Goal: Task Accomplishment & Management: Manage account settings

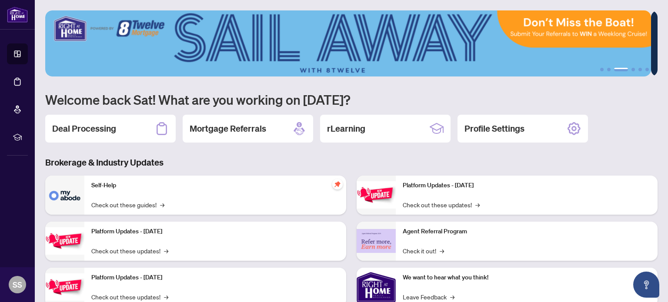
click at [332, 159] on h3 "Brokerage & Industry Updates" at bounding box center [351, 163] width 612 height 12
click at [99, 128] on h2 "Deal Processing" at bounding box center [84, 129] width 64 height 12
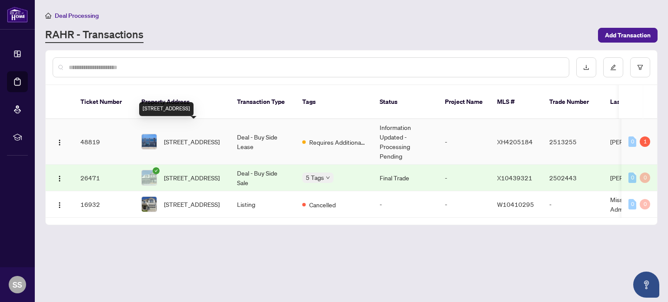
click at [177, 137] on span "[STREET_ADDRESS]" at bounding box center [192, 142] width 56 height 10
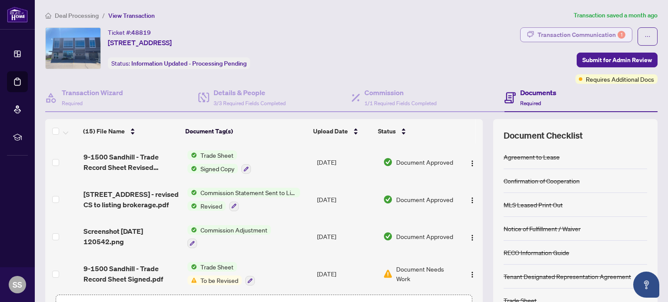
click at [617, 34] on div "1" at bounding box center [621, 35] width 8 height 8
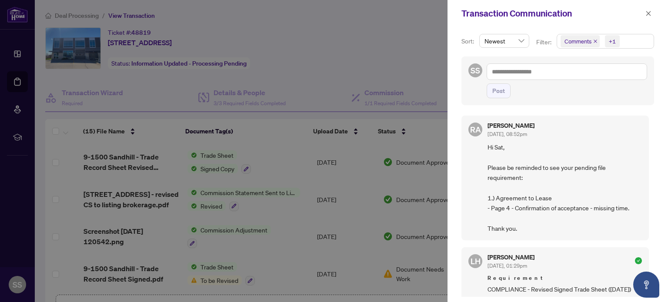
click at [422, 66] on div at bounding box center [334, 151] width 668 height 302
click at [652, 11] on button "button" at bounding box center [648, 13] width 11 height 10
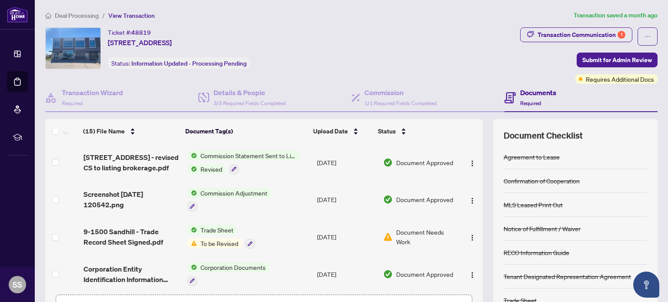
scroll to position [87, 0]
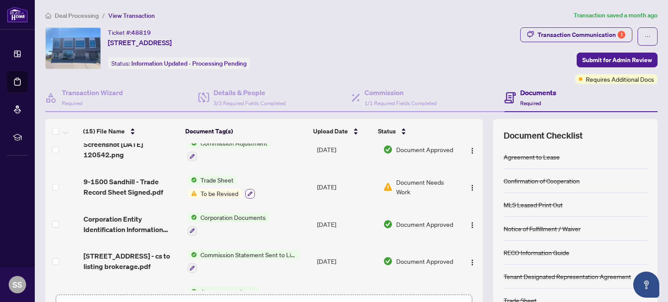
click at [247, 191] on icon "button" at bounding box center [249, 193] width 5 height 5
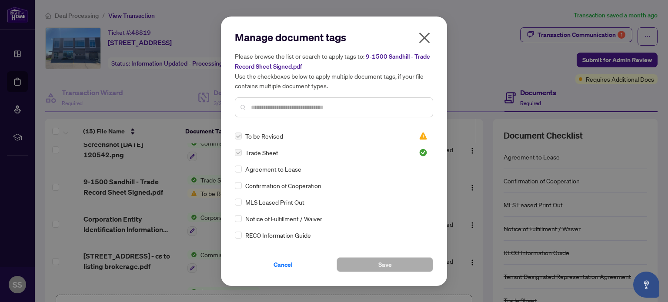
click at [422, 52] on h5 "Please browse the list or search to apply tags to: 9-1500 Sandhill - Trade Reco…" at bounding box center [334, 70] width 198 height 39
click at [427, 38] on icon "close" at bounding box center [424, 38] width 14 height 14
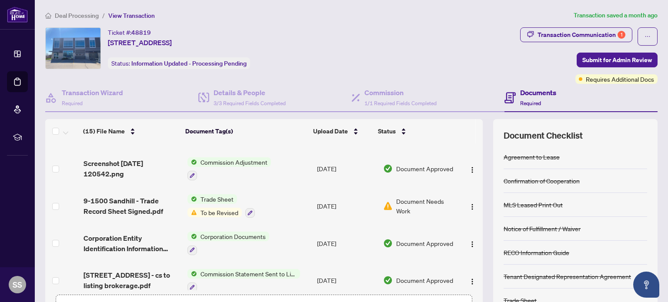
scroll to position [0, 0]
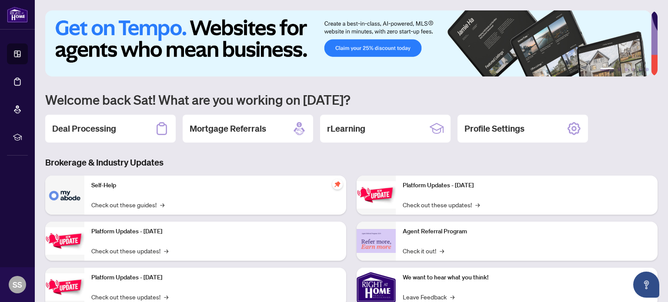
click at [98, 132] on h2 "Deal Processing" at bounding box center [84, 129] width 64 height 12
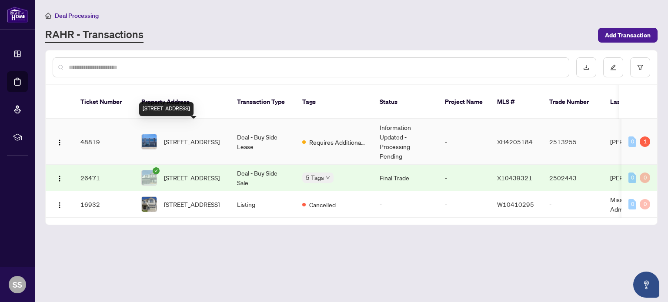
click at [206, 137] on span "[STREET_ADDRESS]" at bounding box center [192, 142] width 56 height 10
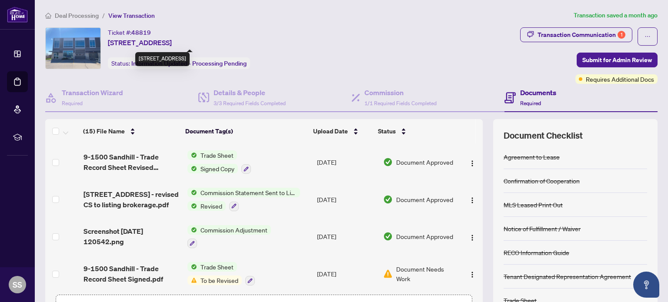
drag, startPoint x: 219, startPoint y: 43, endPoint x: 244, endPoint y: 45, distance: 24.8
click at [172, 45] on span "[STREET_ADDRESS]" at bounding box center [140, 42] width 64 height 10
copy span "L9G 4V5"
